Goal: Check status: Check status

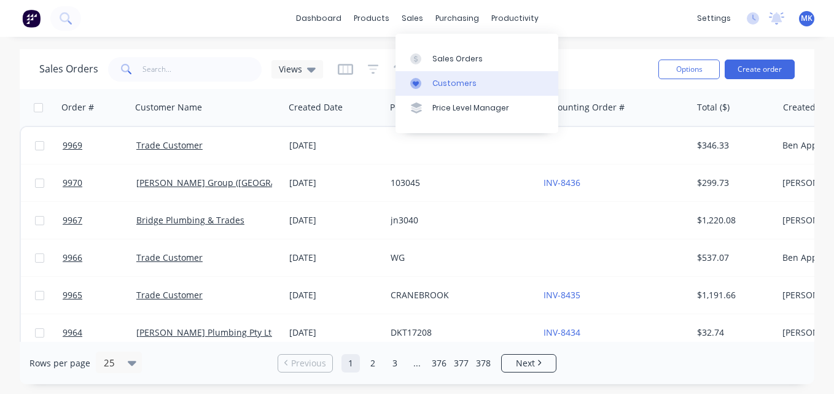
click at [435, 76] on link "Customers" at bounding box center [476, 83] width 163 height 25
drag, startPoint x: 435, startPoint y: 76, endPoint x: 179, endPoint y: 76, distance: 256.0
click input "text"
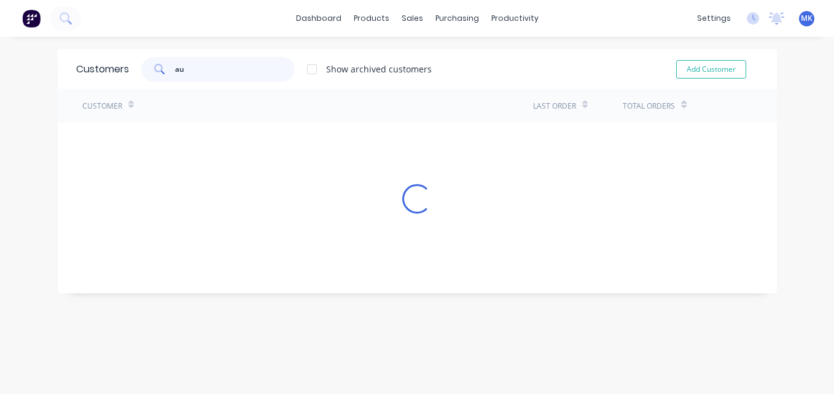
type input "a"
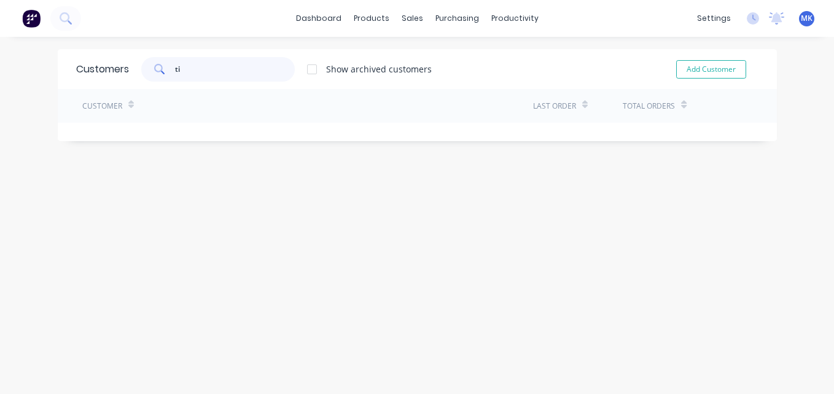
type input "t"
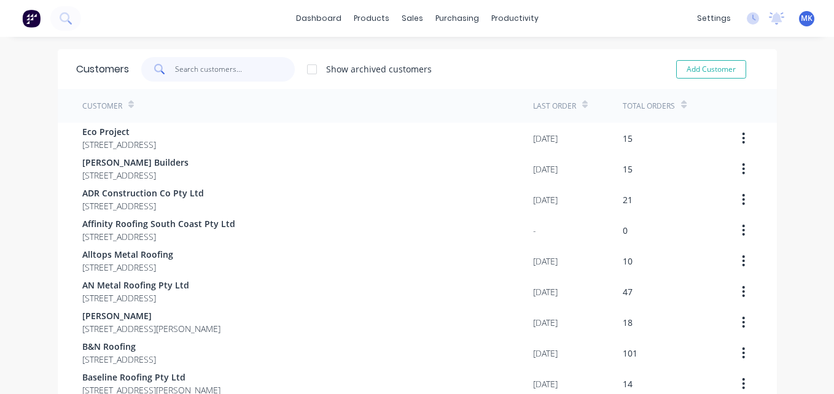
click at [221, 78] on input "text" at bounding box center [235, 69] width 120 height 25
type input "k"
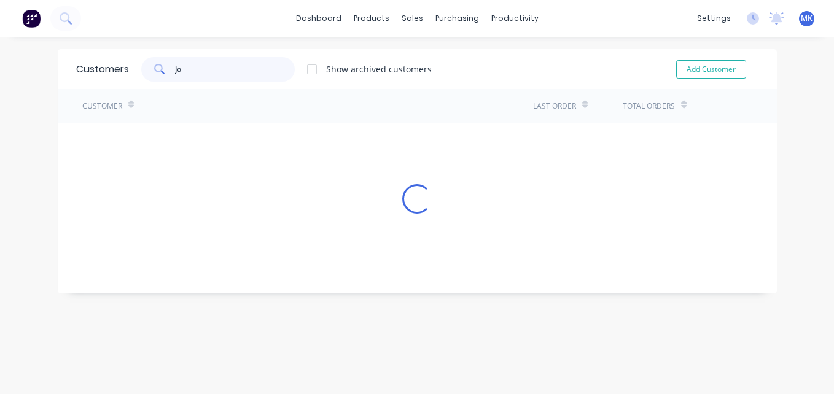
type input "j"
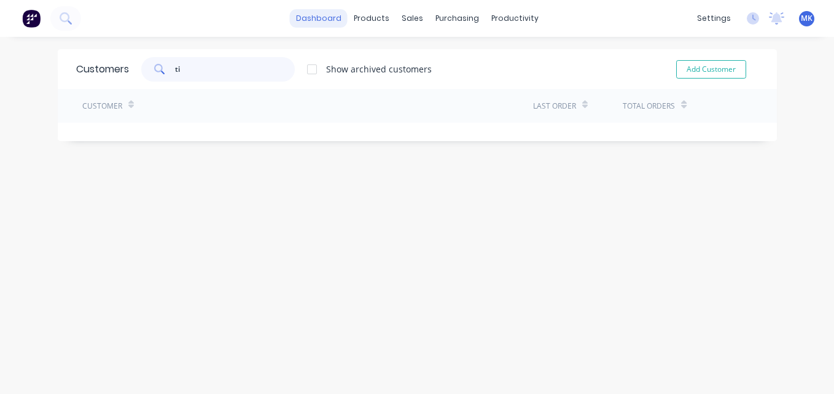
type input "t"
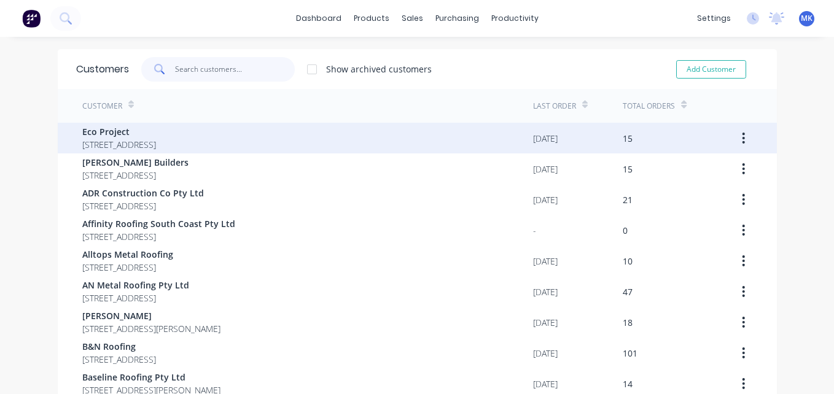
scroll to position [139, 0]
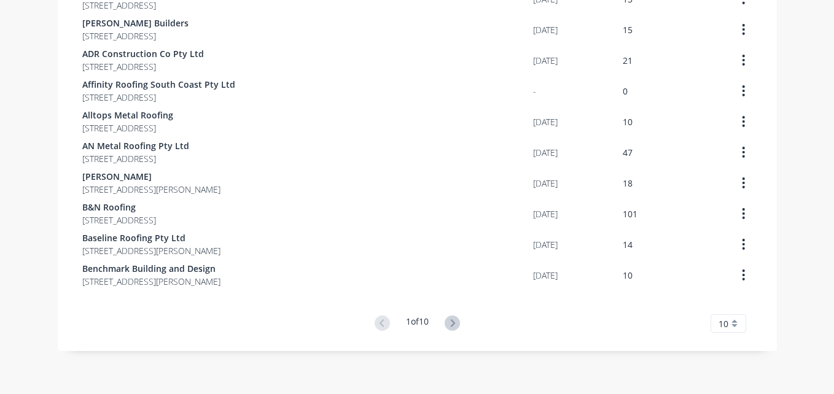
click at [721, 319] on span "10" at bounding box center [723, 323] width 10 height 13
click at [716, 300] on div "35" at bounding box center [728, 302] width 34 height 21
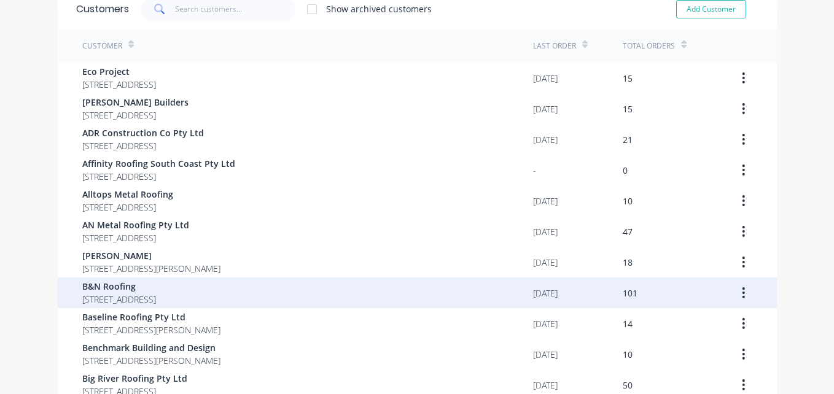
scroll to position [0, 0]
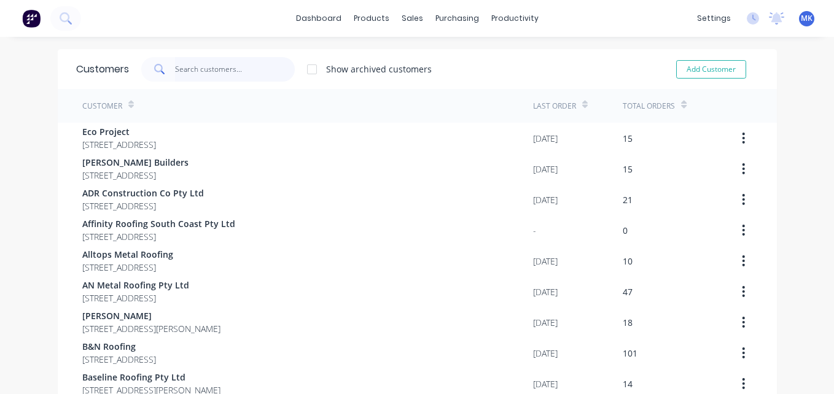
click at [194, 78] on input "text" at bounding box center [235, 69] width 120 height 25
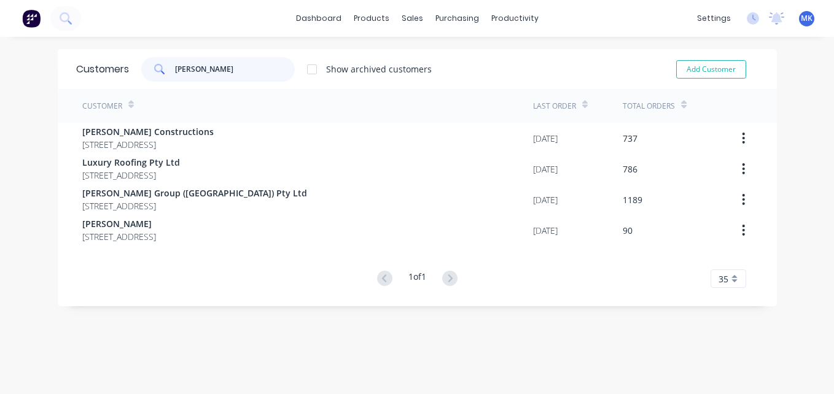
type input "[PERSON_NAME]"
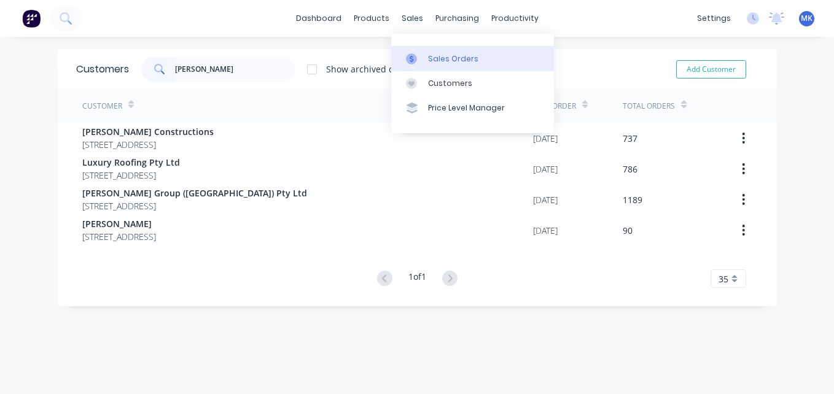
click at [428, 63] on div "Sales Orders" at bounding box center [453, 58] width 50 height 11
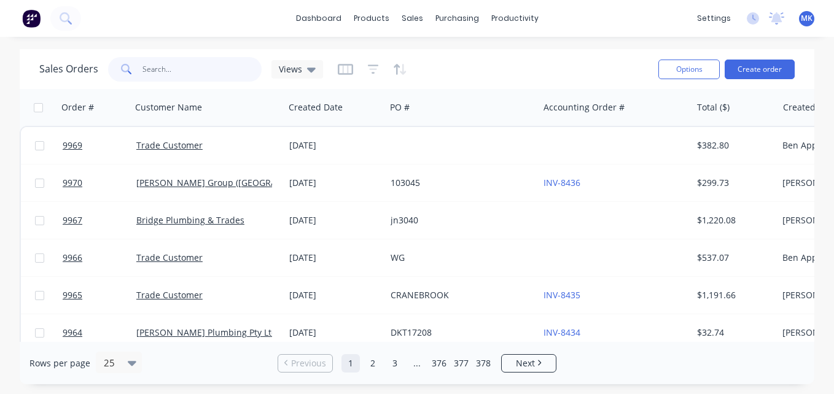
click at [230, 63] on input "text" at bounding box center [202, 69] width 120 height 25
type input "[PERSON_NAME]"
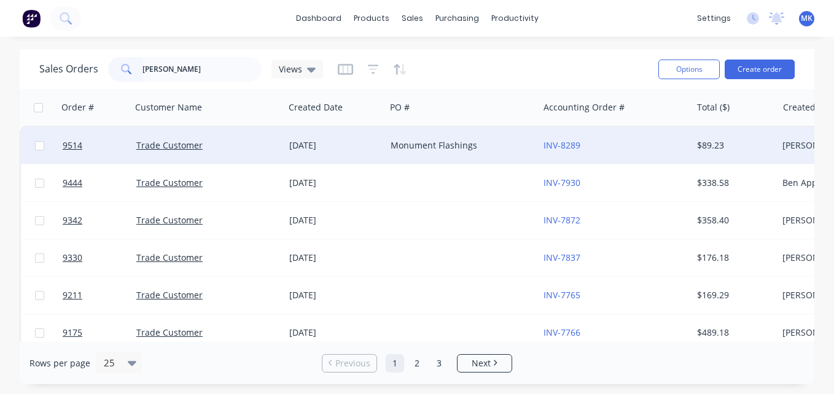
click at [245, 143] on div "Trade Customer" at bounding box center [204, 145] width 136 height 12
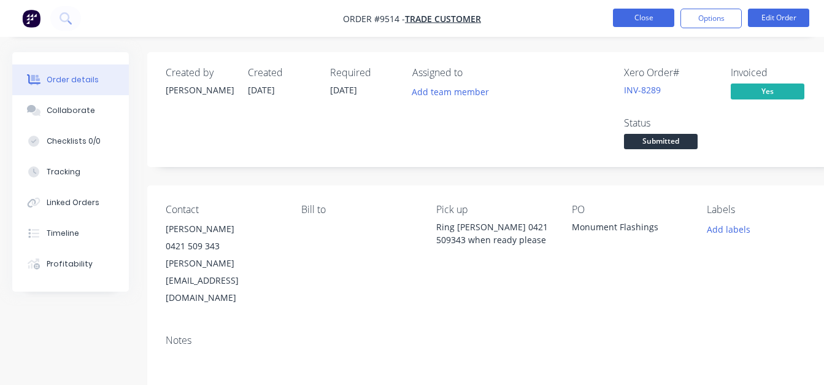
click at [650, 23] on button "Close" at bounding box center [643, 18] width 61 height 18
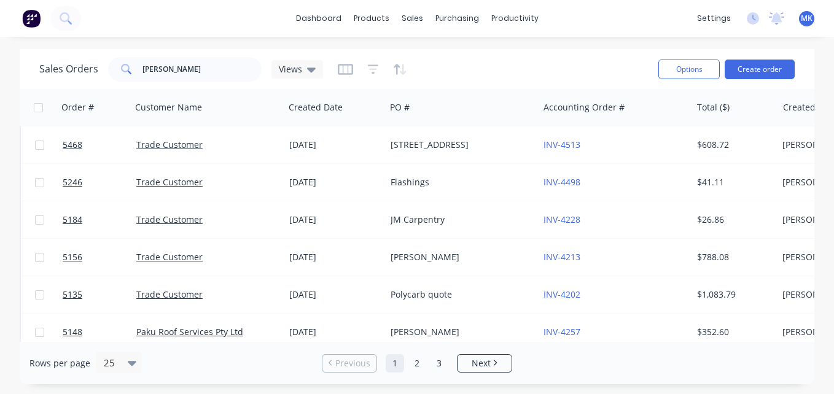
scroll to position [726, 0]
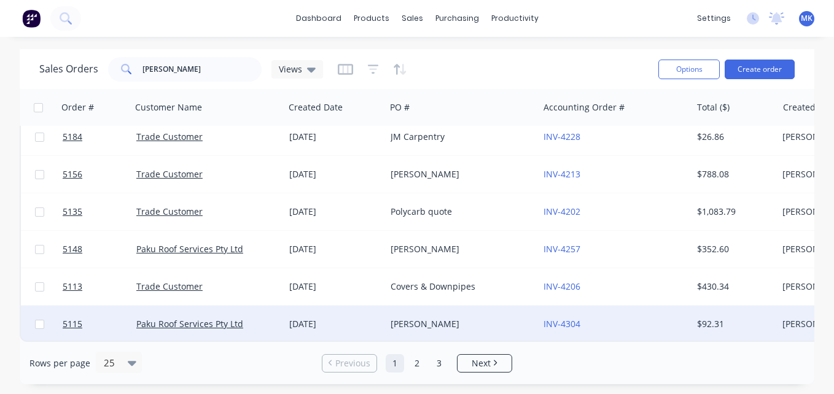
click at [428, 318] on div "[PERSON_NAME]" at bounding box center [458, 324] width 136 height 12
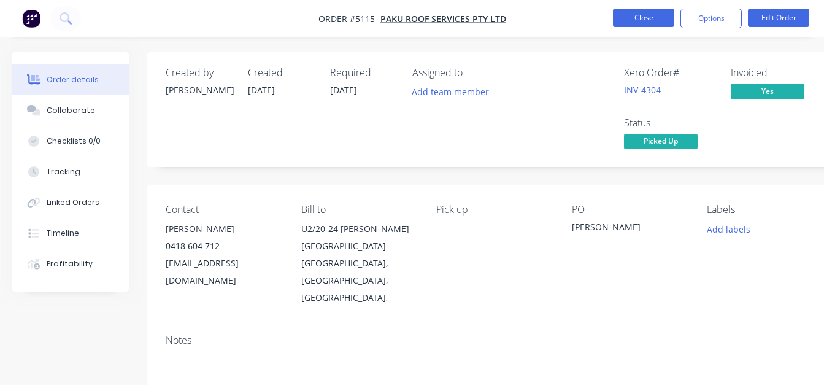
click at [622, 22] on button "Close" at bounding box center [643, 18] width 61 height 18
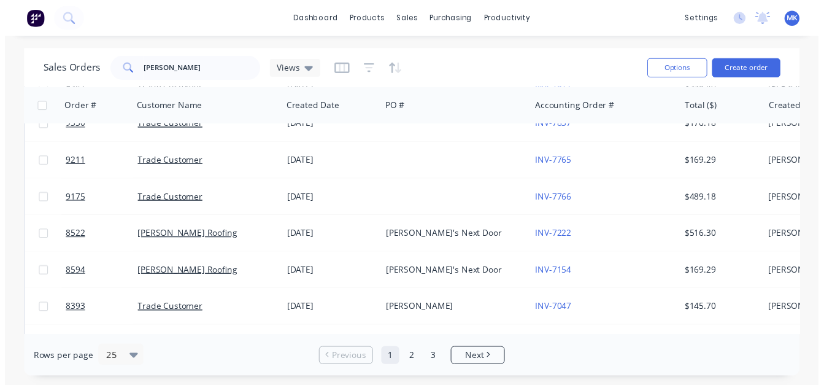
scroll to position [132, 0]
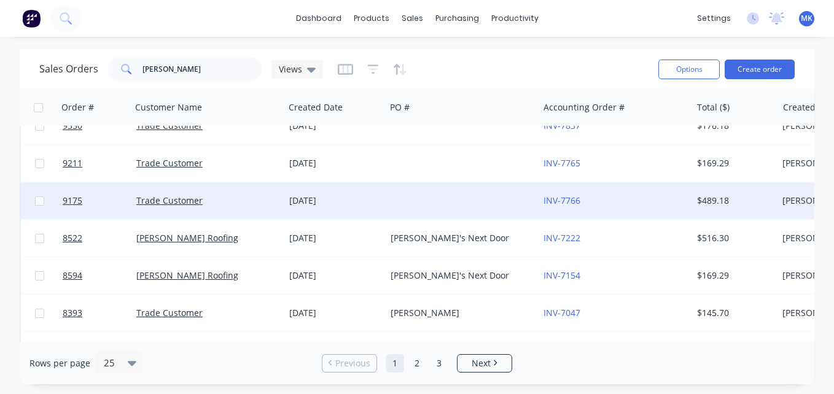
click at [392, 191] on div at bounding box center [462, 200] width 153 height 37
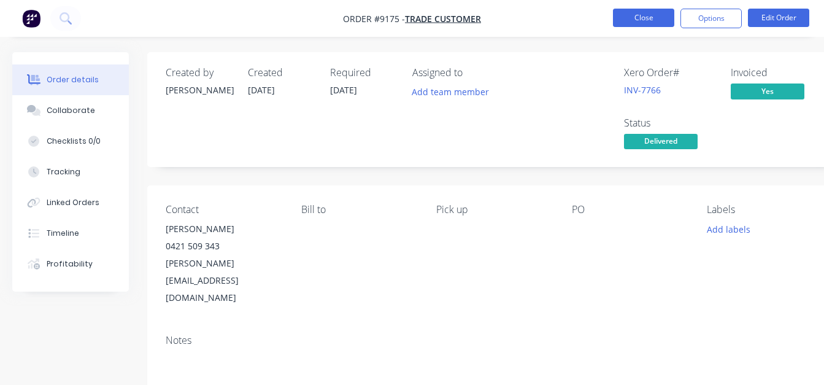
click at [634, 19] on button "Close" at bounding box center [643, 18] width 61 height 18
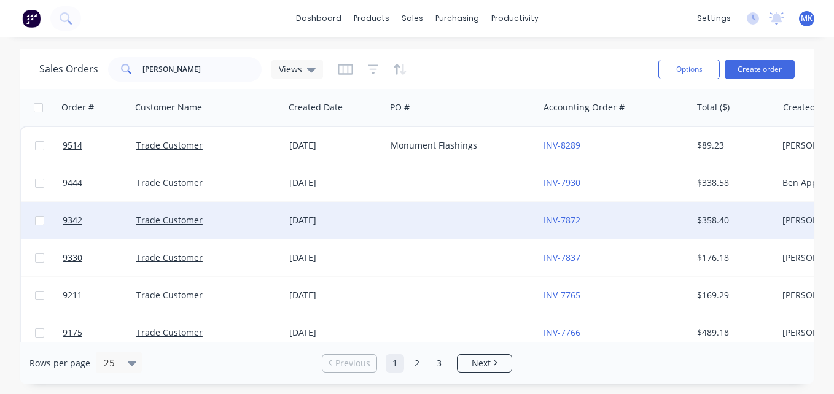
click at [395, 225] on div at bounding box center [462, 220] width 153 height 37
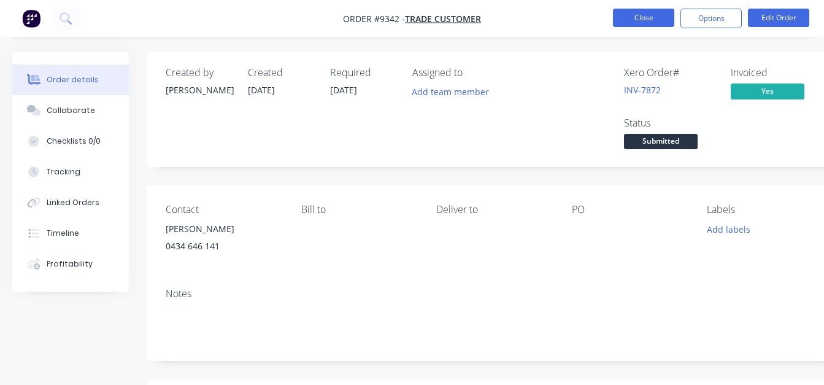
click at [670, 10] on button "Close" at bounding box center [643, 18] width 61 height 18
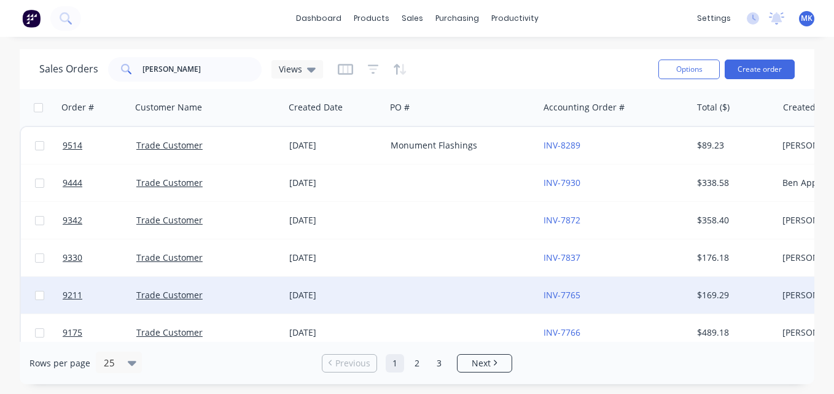
click at [359, 297] on div "[DATE]" at bounding box center [334, 295] width 91 height 12
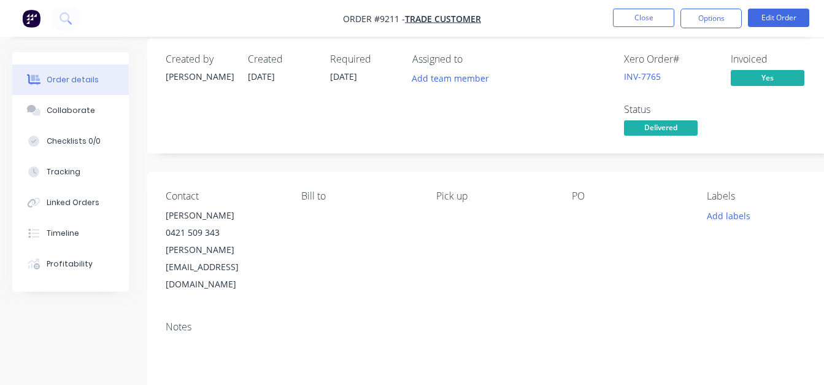
scroll to position [14, 0]
click at [618, 21] on button "Close" at bounding box center [643, 18] width 61 height 18
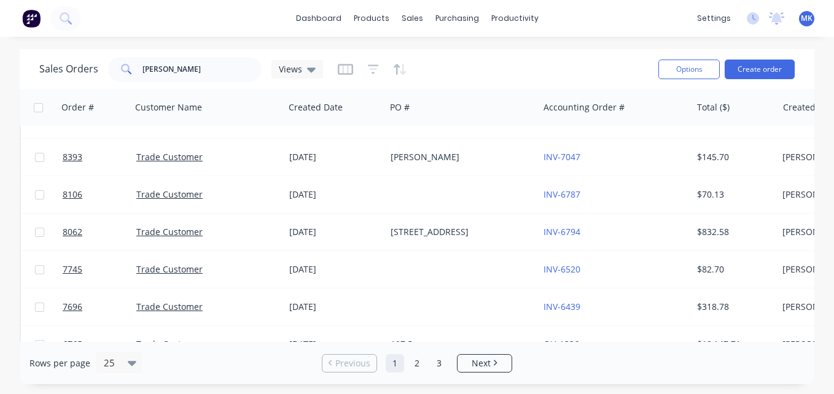
scroll to position [289, 0]
click at [479, 208] on div at bounding box center [462, 194] width 153 height 37
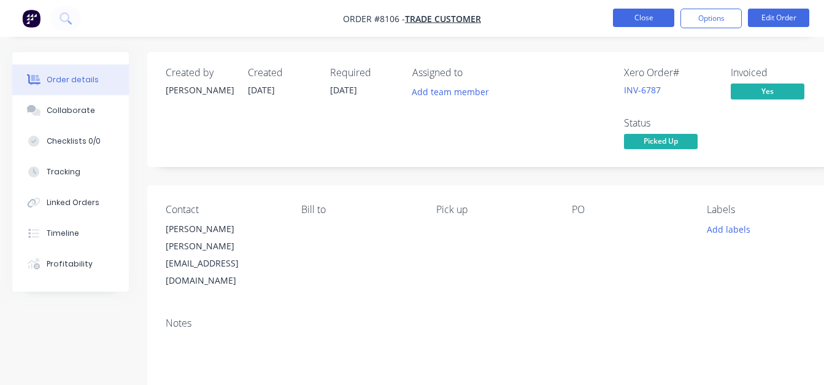
click at [624, 22] on button "Close" at bounding box center [643, 18] width 61 height 18
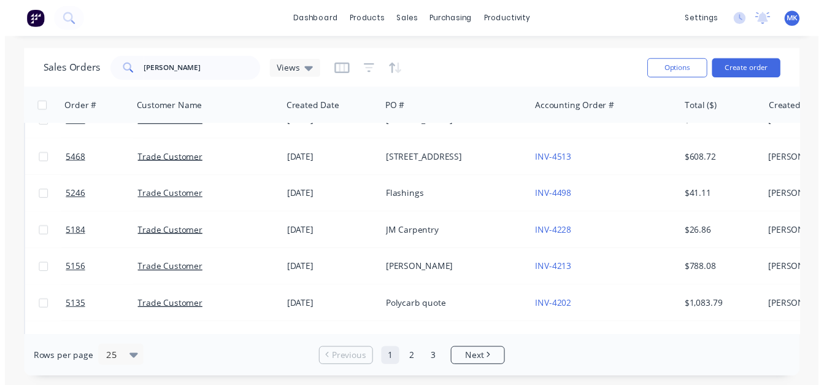
scroll to position [726, 0]
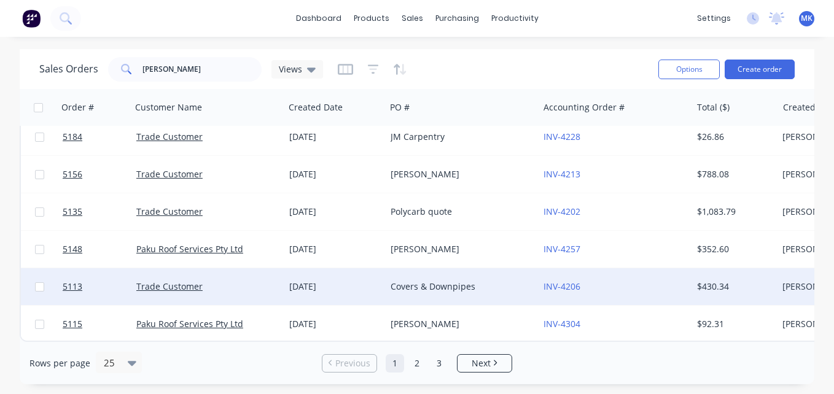
click at [392, 281] on div "Covers & Downpipes" at bounding box center [458, 287] width 136 height 12
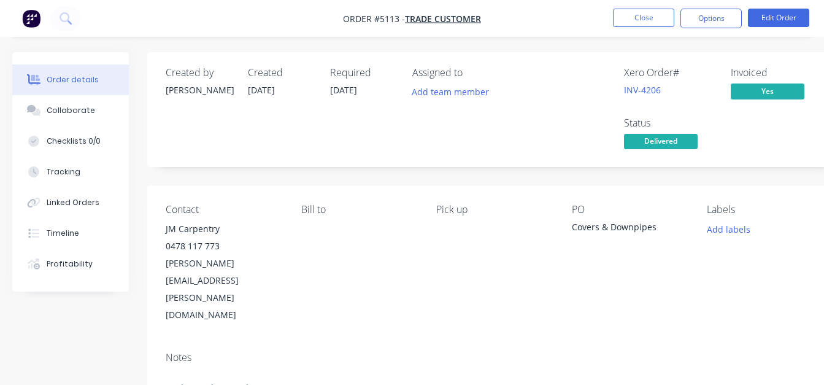
click at [649, 7] on nav "Order #5113 - Trade Customer Close Options Edit Order" at bounding box center [412, 18] width 824 height 37
click at [649, 14] on button "Close" at bounding box center [643, 18] width 61 height 18
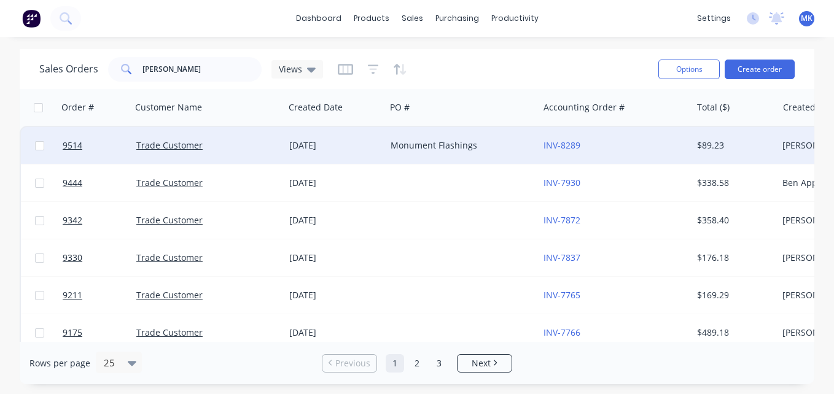
click at [382, 158] on div "[DATE]" at bounding box center [334, 145] width 101 height 37
